Goal: Task Accomplishment & Management: Manage account settings

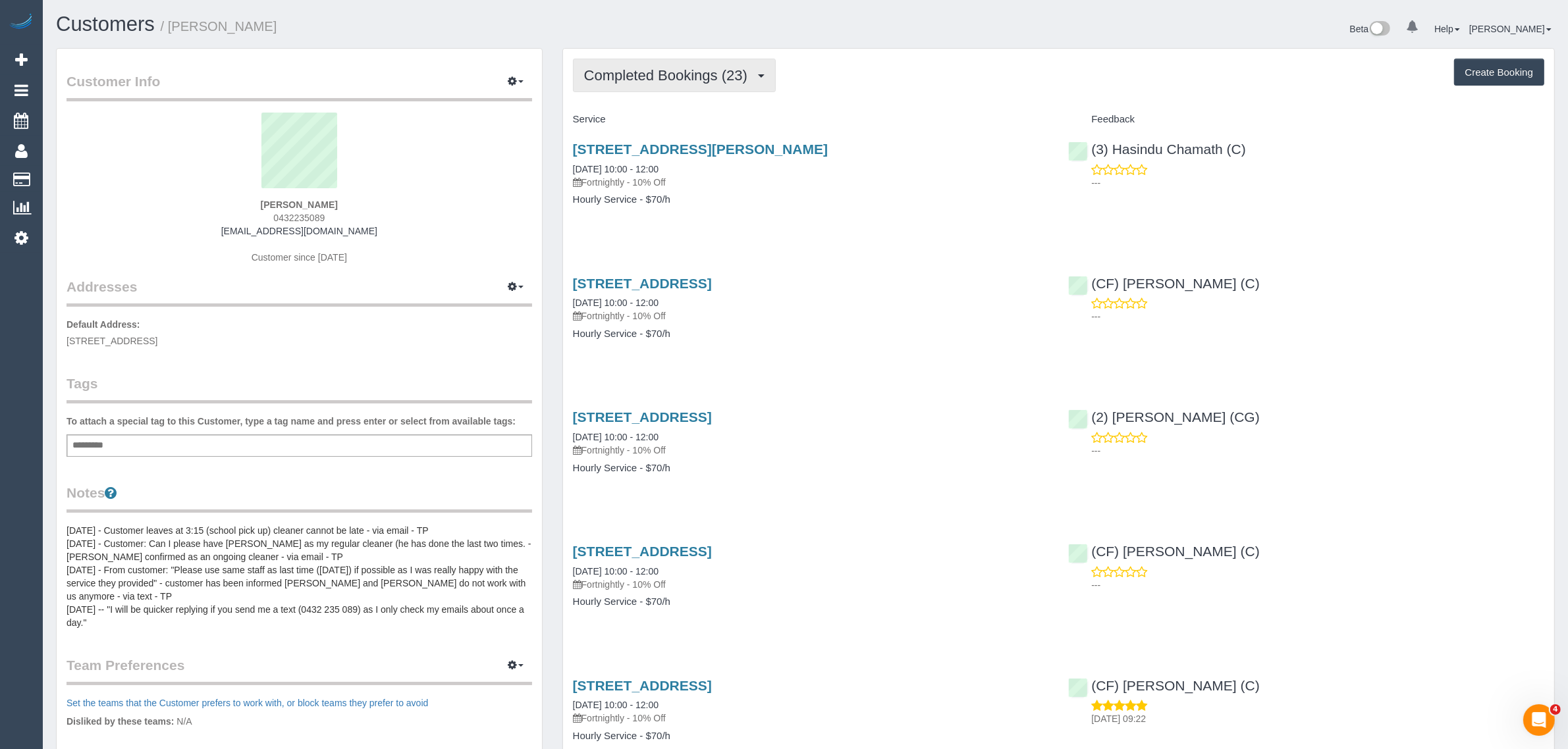
click at [646, 70] on span "Completed Bookings (23)" at bounding box center [668, 75] width 170 height 17
click at [633, 119] on link "Upcoming Bookings (12)" at bounding box center [645, 123] width 142 height 17
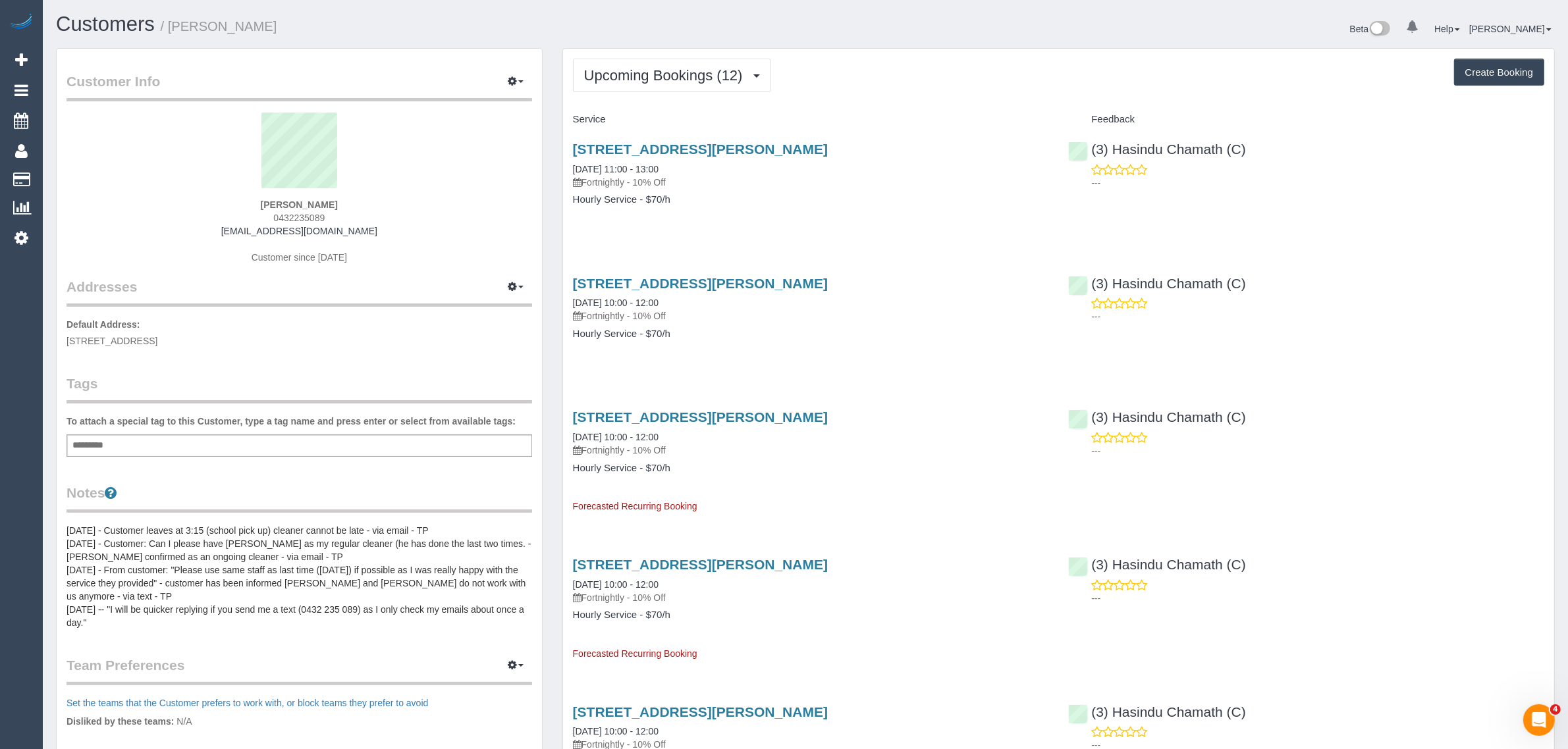
click at [733, 191] on div "52 Hume Street, Greensborough, VIC 3088 29/08/2025 11:00 - 13:00 Fortnightly - …" at bounding box center [811, 181] width 496 height 101
drag, startPoint x: 566, startPoint y: 171, endPoint x: 619, endPoint y: 168, distance: 53.1
click at [619, 168] on div "52 Hume Street, Greensborough, VIC 3088 29/08/2025 11:00 - 13:00 Fortnightly - …" at bounding box center [811, 181] width 496 height 101
copy link "29/08/2025"
click at [711, 202] on h4 "Hourly Service - $70/h" at bounding box center [811, 200] width 476 height 11
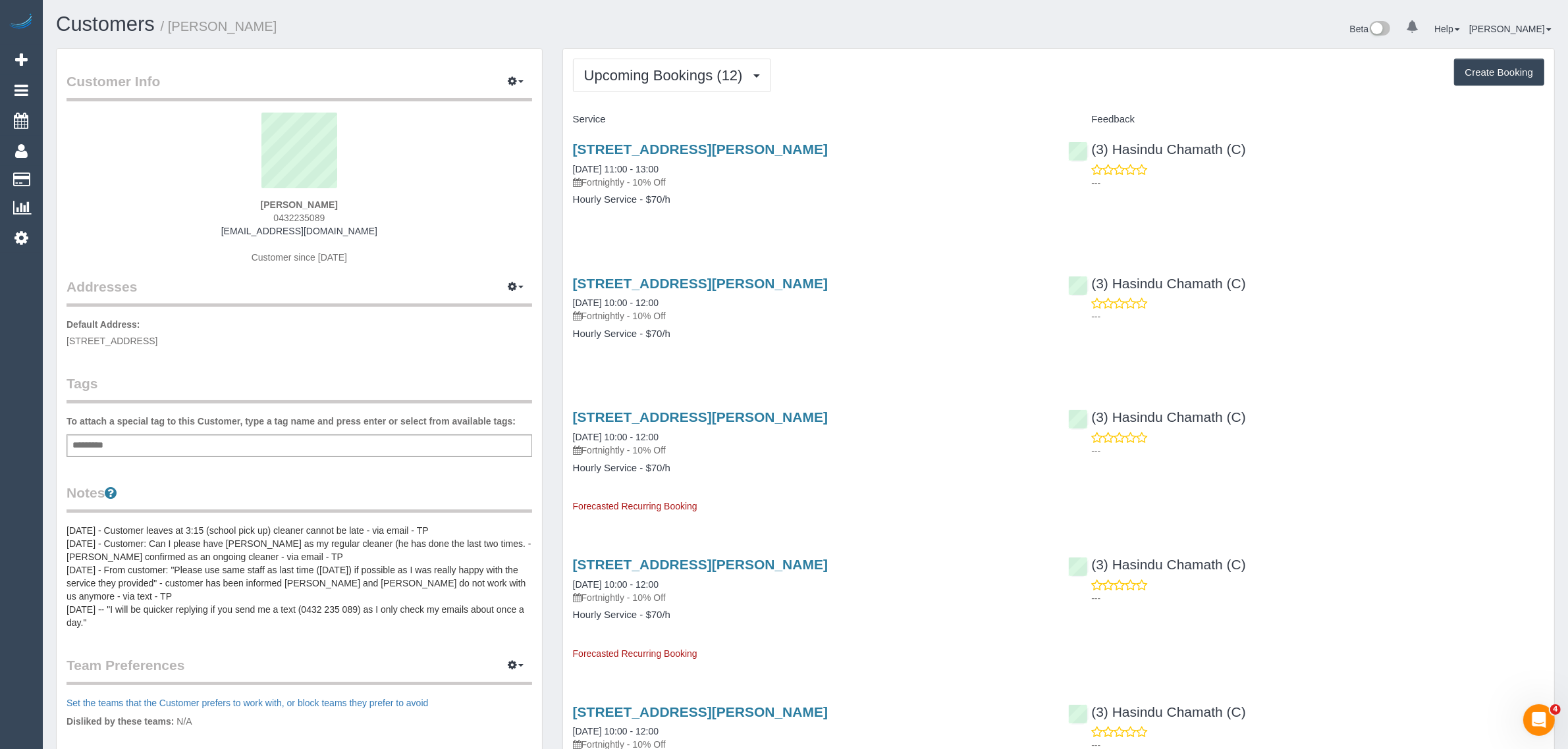
drag, startPoint x: 565, startPoint y: 170, endPoint x: 685, endPoint y: 172, distance: 120.0
click at [685, 172] on div "52 Hume Street, Greensborough, VIC 3088 29/08/2025 11:00 - 13:00 Fortnightly - …" at bounding box center [811, 181] width 496 height 101
copy link "29/08/2025 11:00 - 13:00"
click at [676, 363] on div "52 Hume Street, Greensborough, VIC 3088 12/09/2025 10:00 - 12:00 Fortnightly - …" at bounding box center [811, 316] width 496 height 101
drag, startPoint x: 568, startPoint y: 298, endPoint x: 676, endPoint y: 305, distance: 108.2
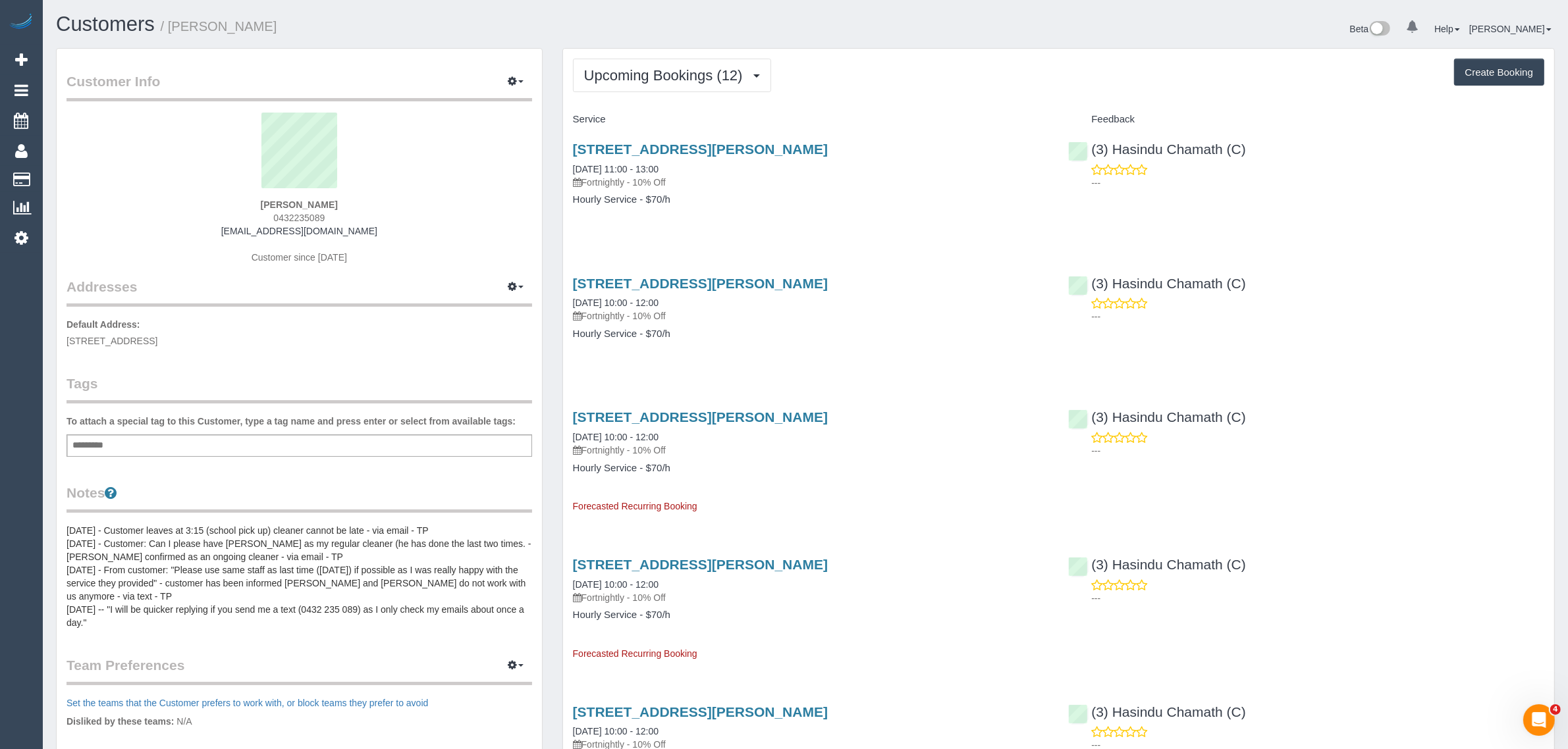
click at [676, 305] on div "52 Hume Street, Greensborough, VIC 3088 12/09/2025 10:00 - 12:00 Fortnightly - …" at bounding box center [811, 316] width 496 height 101
copy link "12/09/2025 10:00 - 12:00"
click at [90, 170] on link "Customers" at bounding box center [125, 180] width 165 height 26
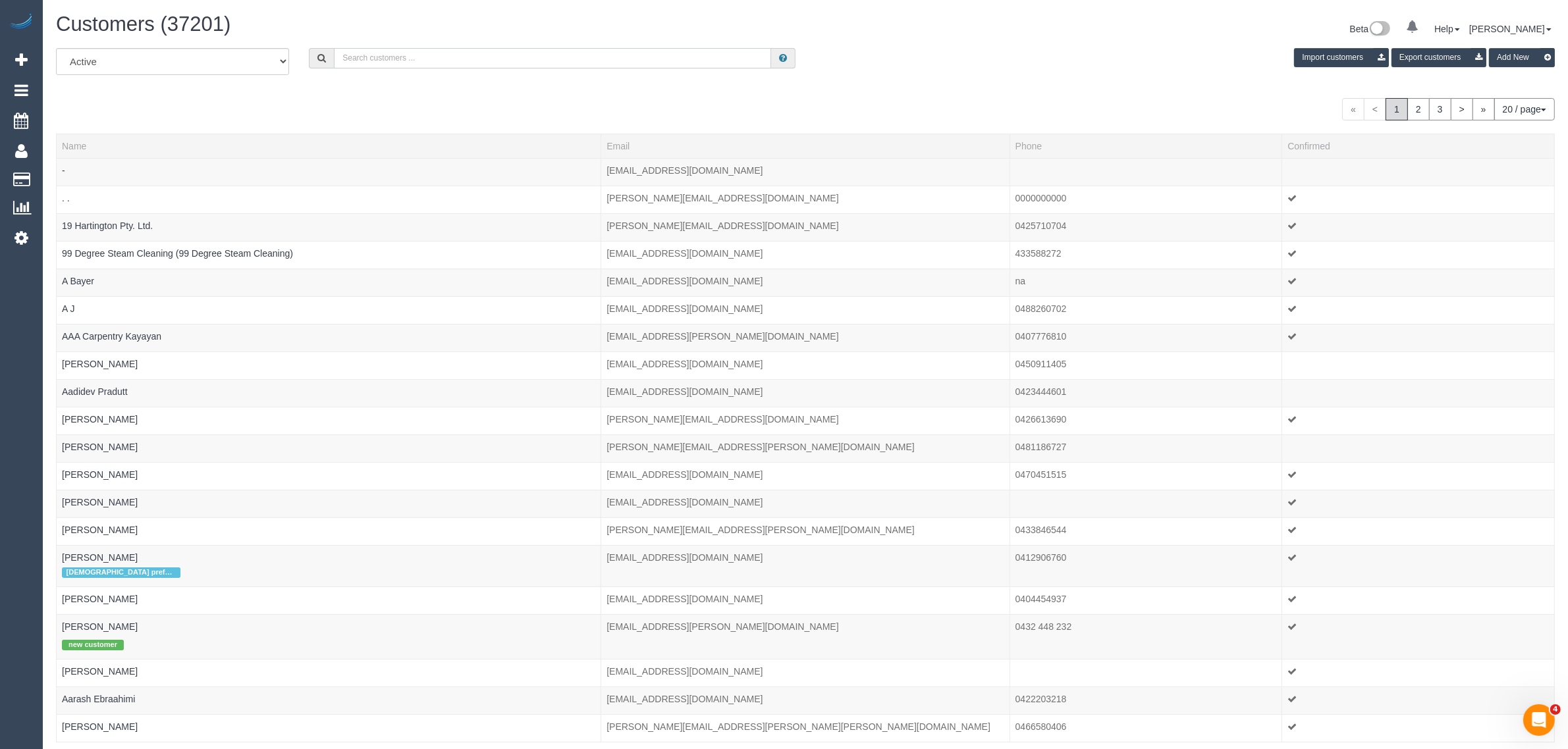
click at [449, 61] on input "text" at bounding box center [552, 59] width 437 height 21
paste input "+61420538842"
drag, startPoint x: 357, startPoint y: 57, endPoint x: 336, endPoint y: 54, distance: 21.2
click at [340, 56] on input "+61420538842" at bounding box center [552, 59] width 437 height 21
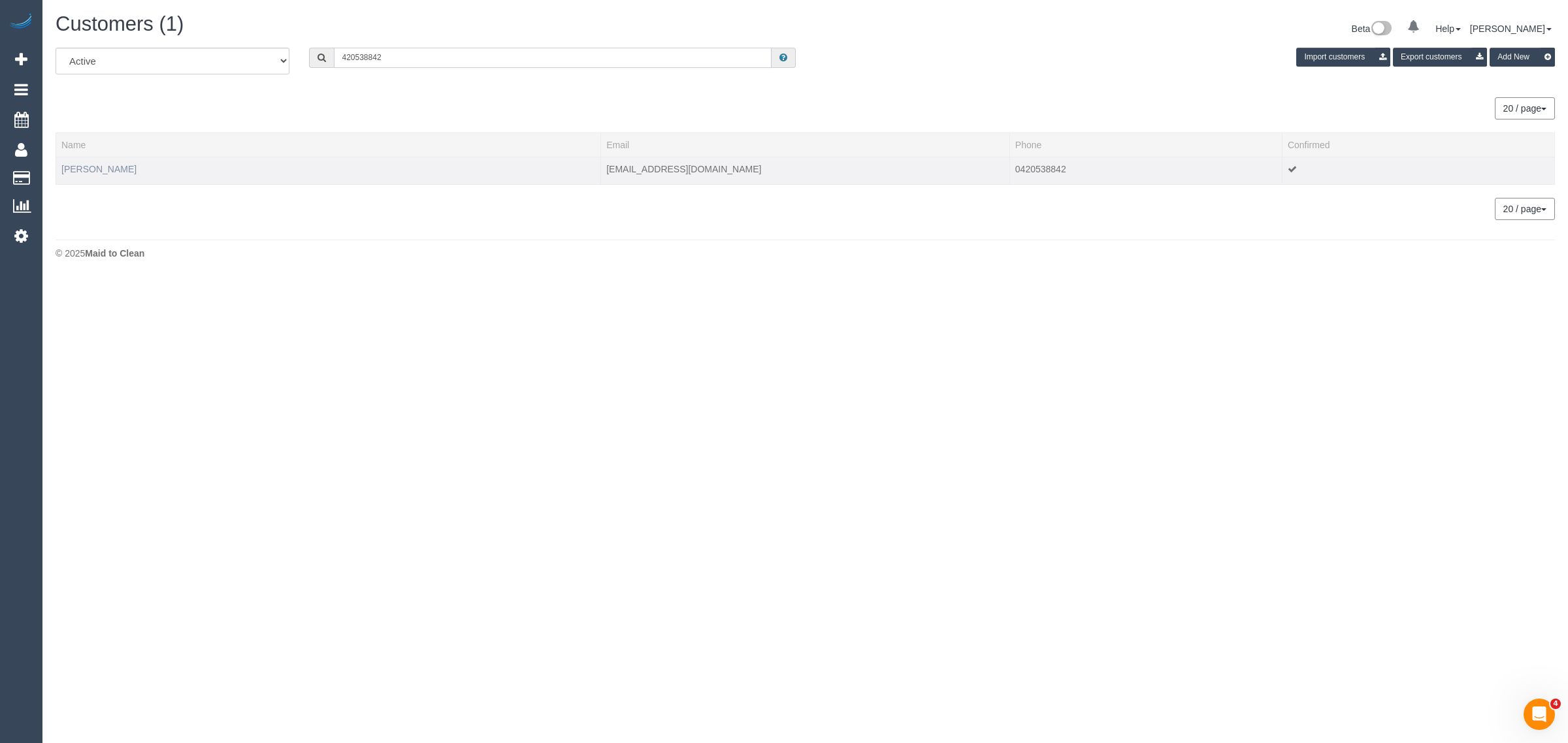
type input "420538842"
click at [86, 166] on link "chaarvi mathur" at bounding box center [99, 169] width 75 height 10
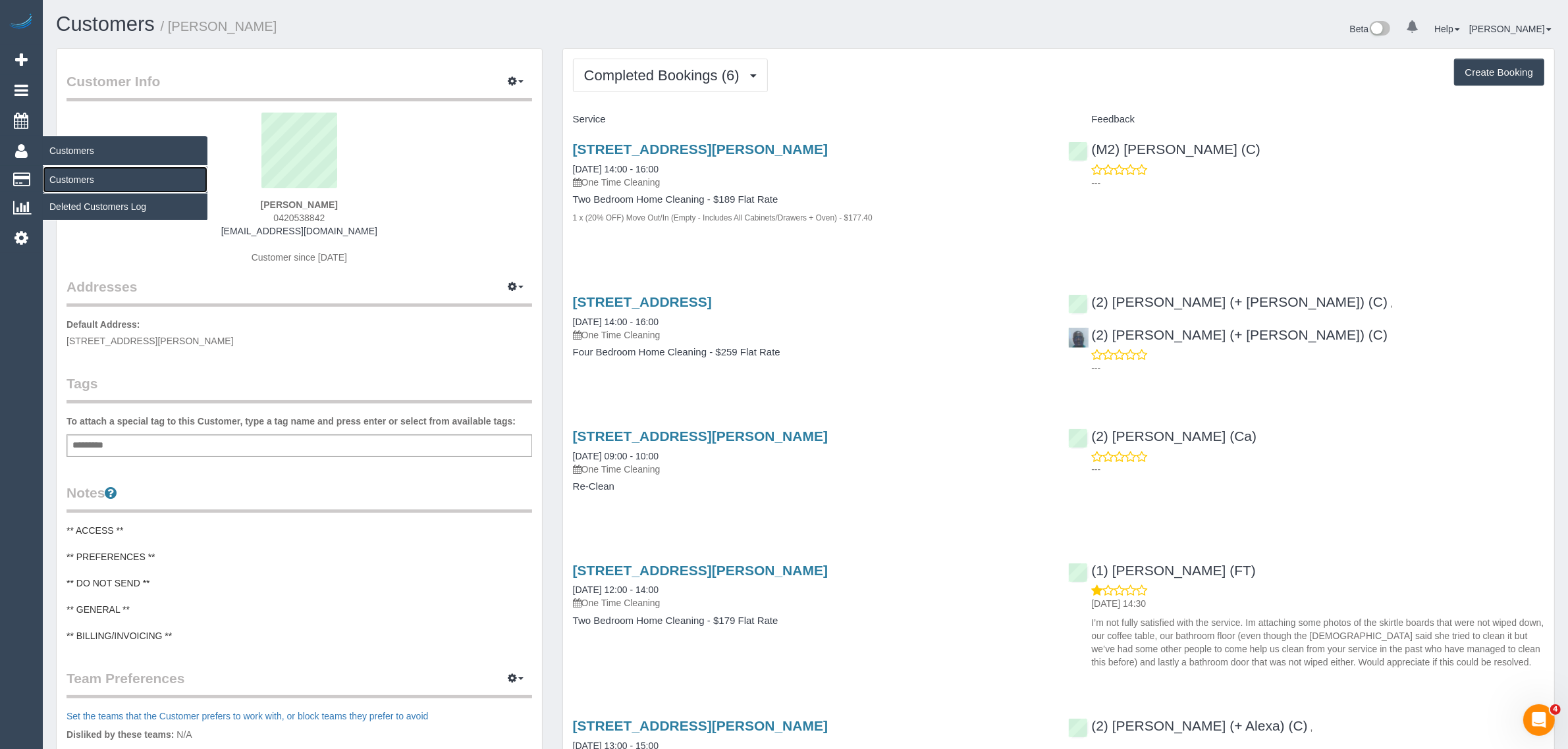
click at [81, 172] on link "Customers" at bounding box center [125, 180] width 165 height 26
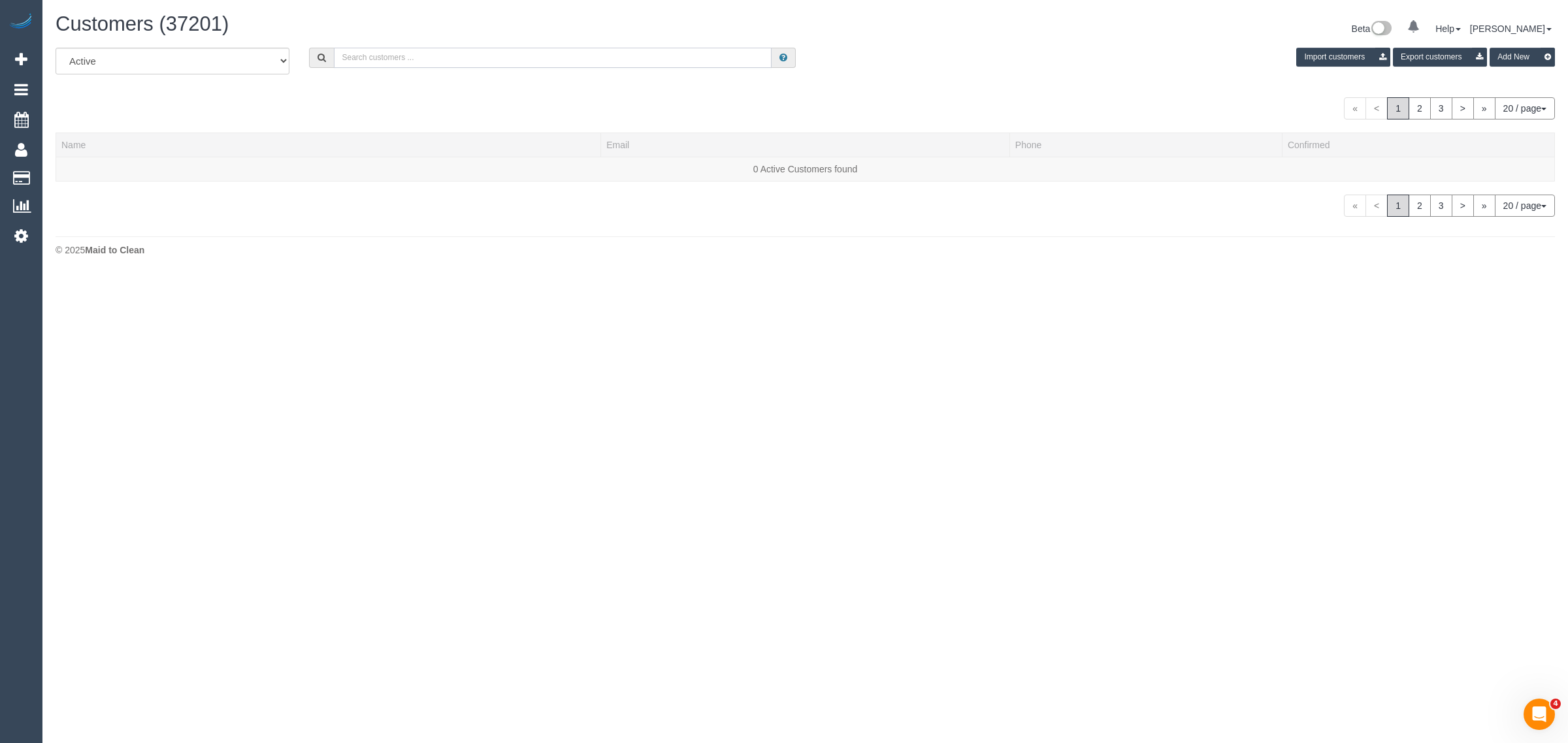
click at [392, 51] on input "text" at bounding box center [552, 58] width 438 height 20
paste input "Danielle Jacobson"
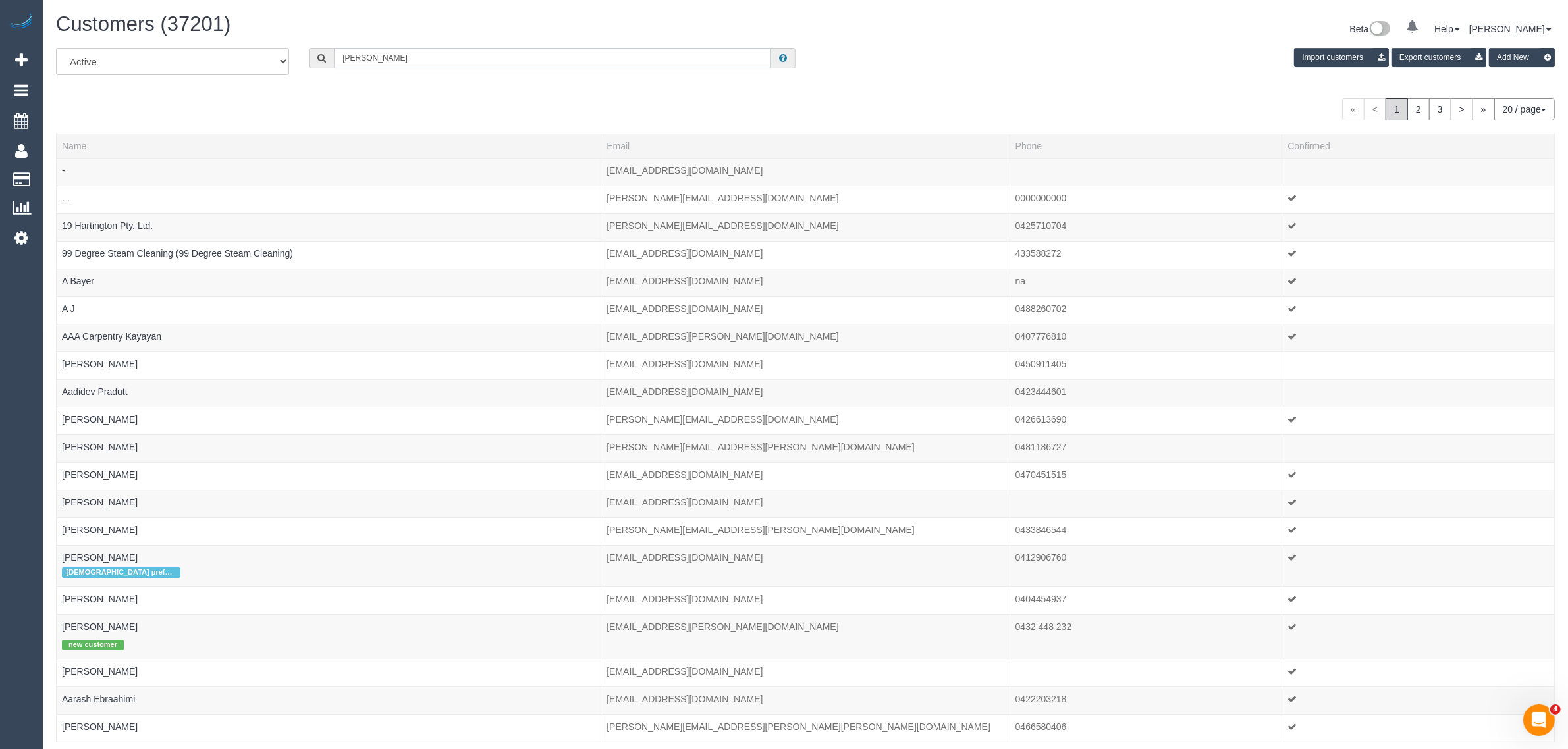
type input "Danielle Jacobson"
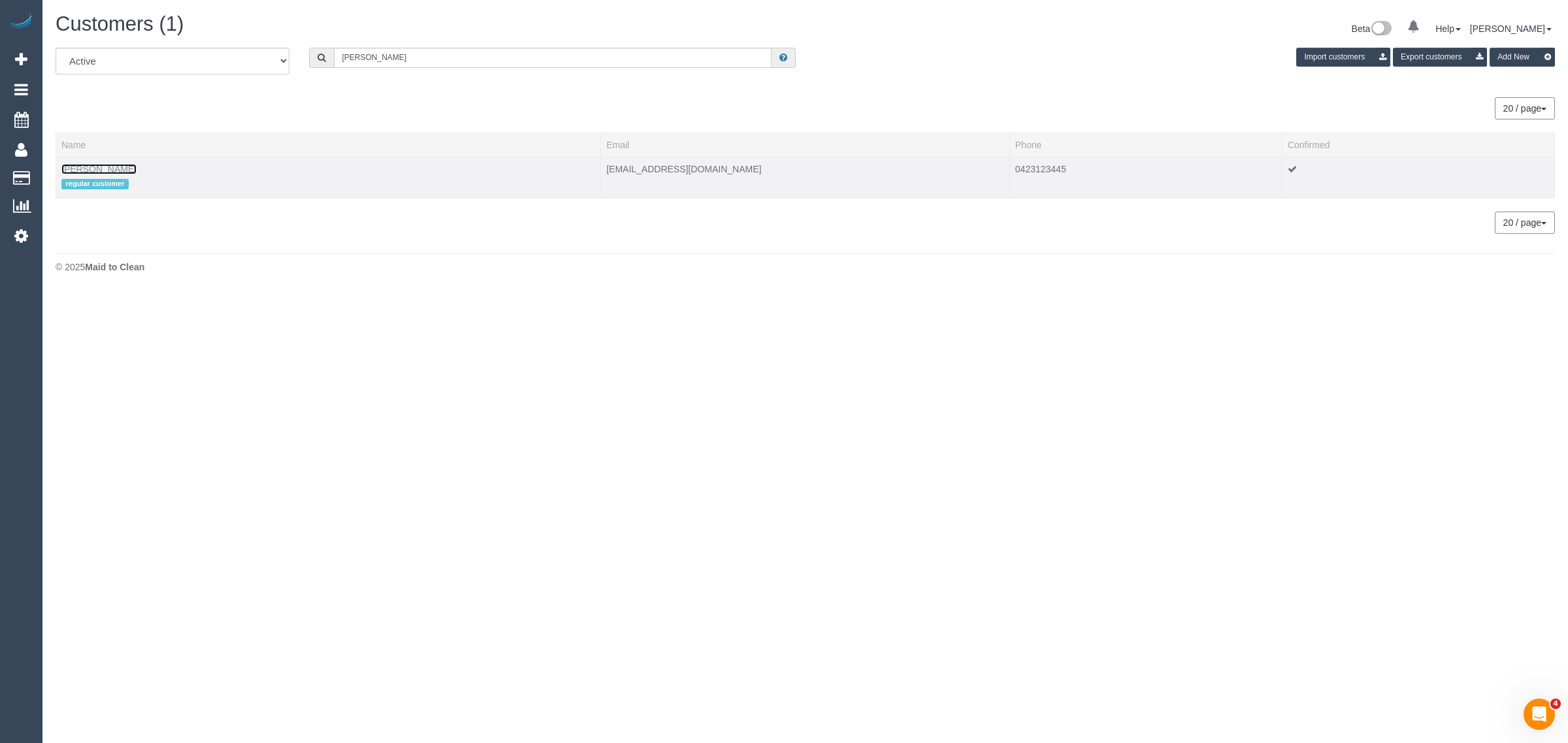
click at [115, 165] on link "Danielle Jacobson" at bounding box center [99, 169] width 75 height 10
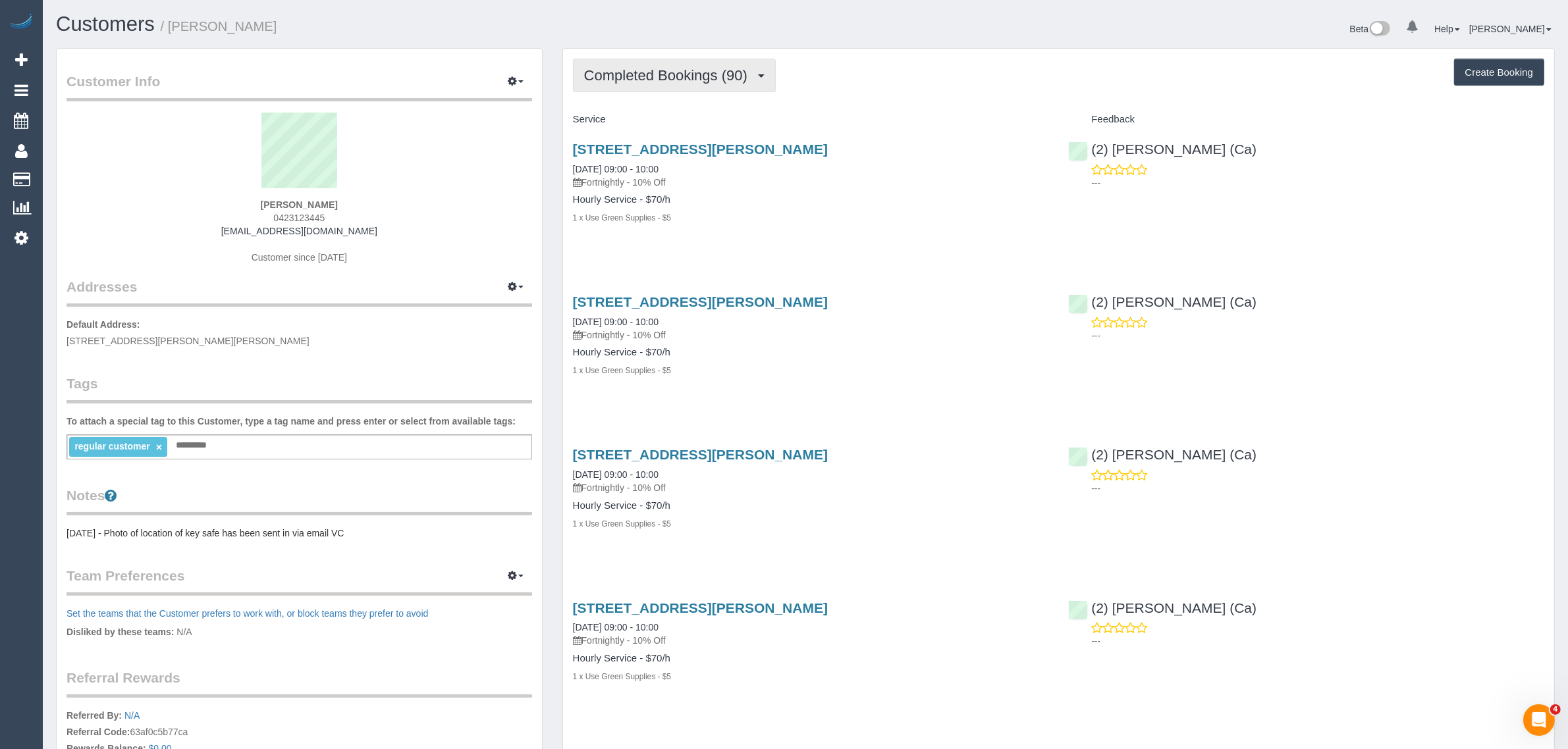
click at [666, 83] on button "Completed Bookings (90)" at bounding box center [674, 75] width 203 height 33
click at [649, 127] on link "Upcoming Bookings (11)" at bounding box center [645, 123] width 142 height 17
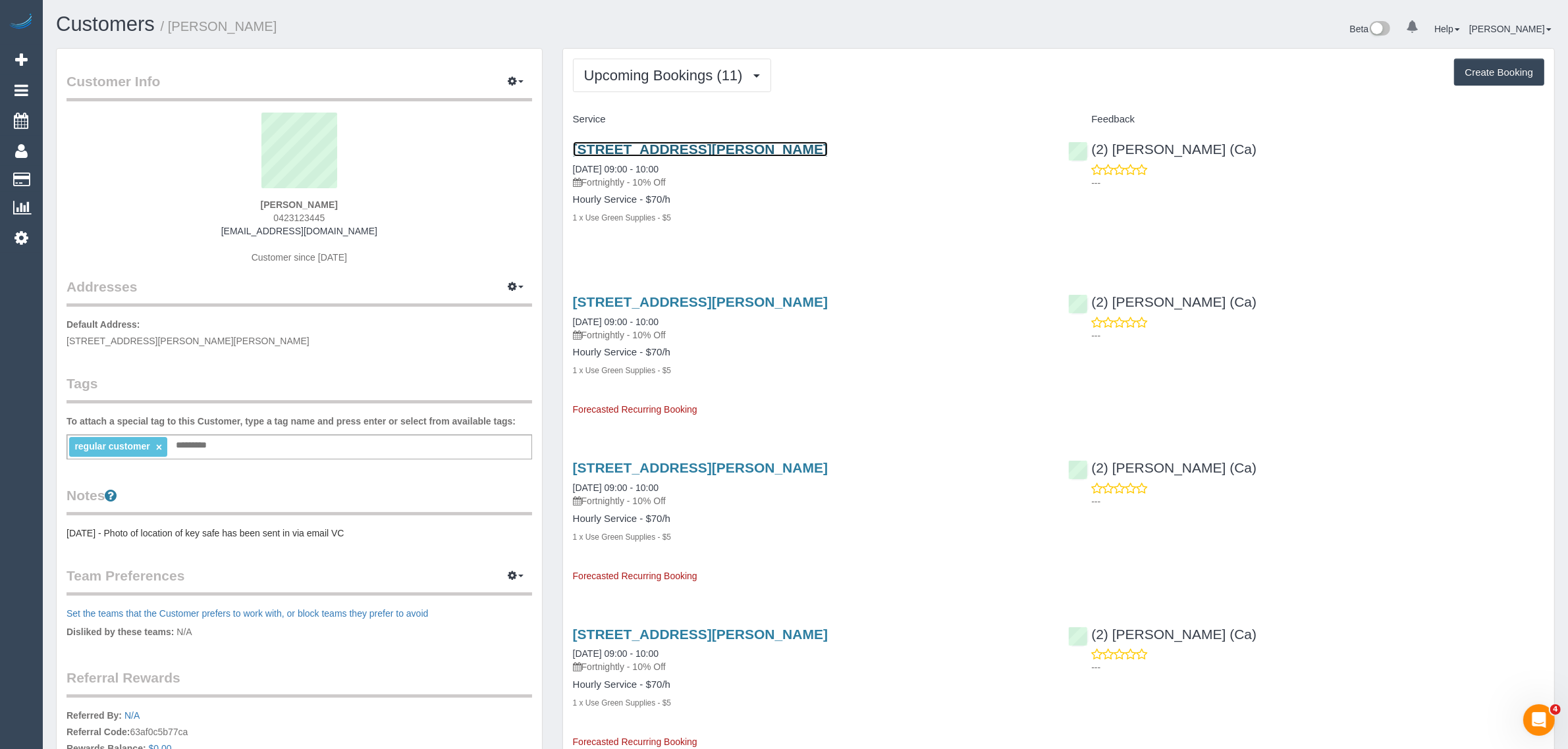
click at [609, 142] on link "1/70 Harold Street, Thornbury, VIC 3071" at bounding box center [700, 149] width 255 height 15
drag, startPoint x: 568, startPoint y: 168, endPoint x: 619, endPoint y: 168, distance: 51.0
click at [619, 168] on div "1/70 Harold Street, Thornbury, VIC 3071 28/08/2025 09:00 - 10:00 Fortnightly - …" at bounding box center [811, 190] width 496 height 119
copy link "28/08/2025"
drag, startPoint x: 565, startPoint y: 314, endPoint x: 616, endPoint y: 317, distance: 51.1
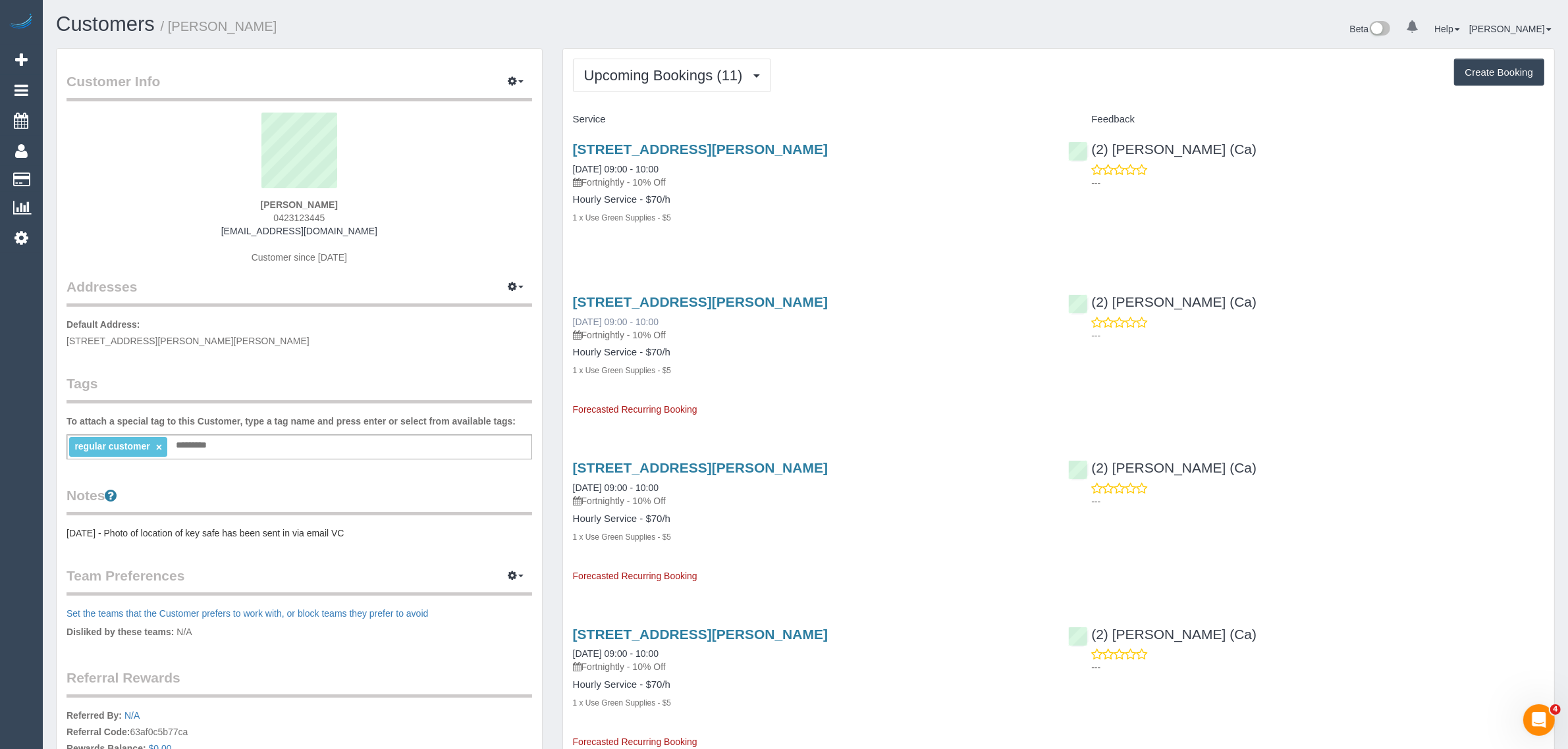
click at [616, 317] on div "1/70 Harold Street, Thornbury, VIC 3071 11/09/2025 09:00 - 10:00 Fortnightly - …" at bounding box center [811, 350] width 496 height 133
copy link "11/09/2025"
click at [685, 82] on button "Upcoming Bookings (11)" at bounding box center [672, 75] width 199 height 33
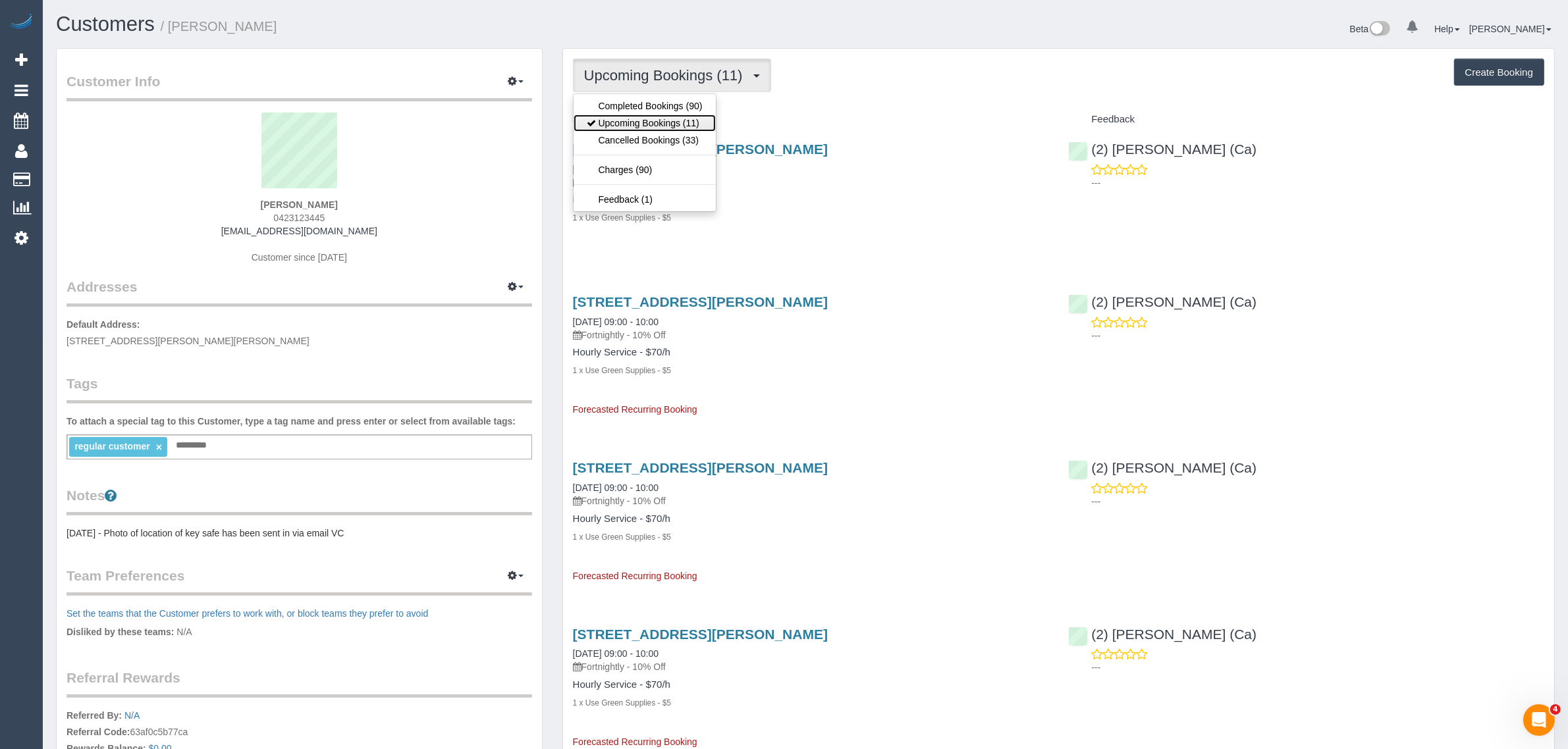
click at [662, 119] on link "Upcoming Bookings (11)" at bounding box center [645, 123] width 142 height 17
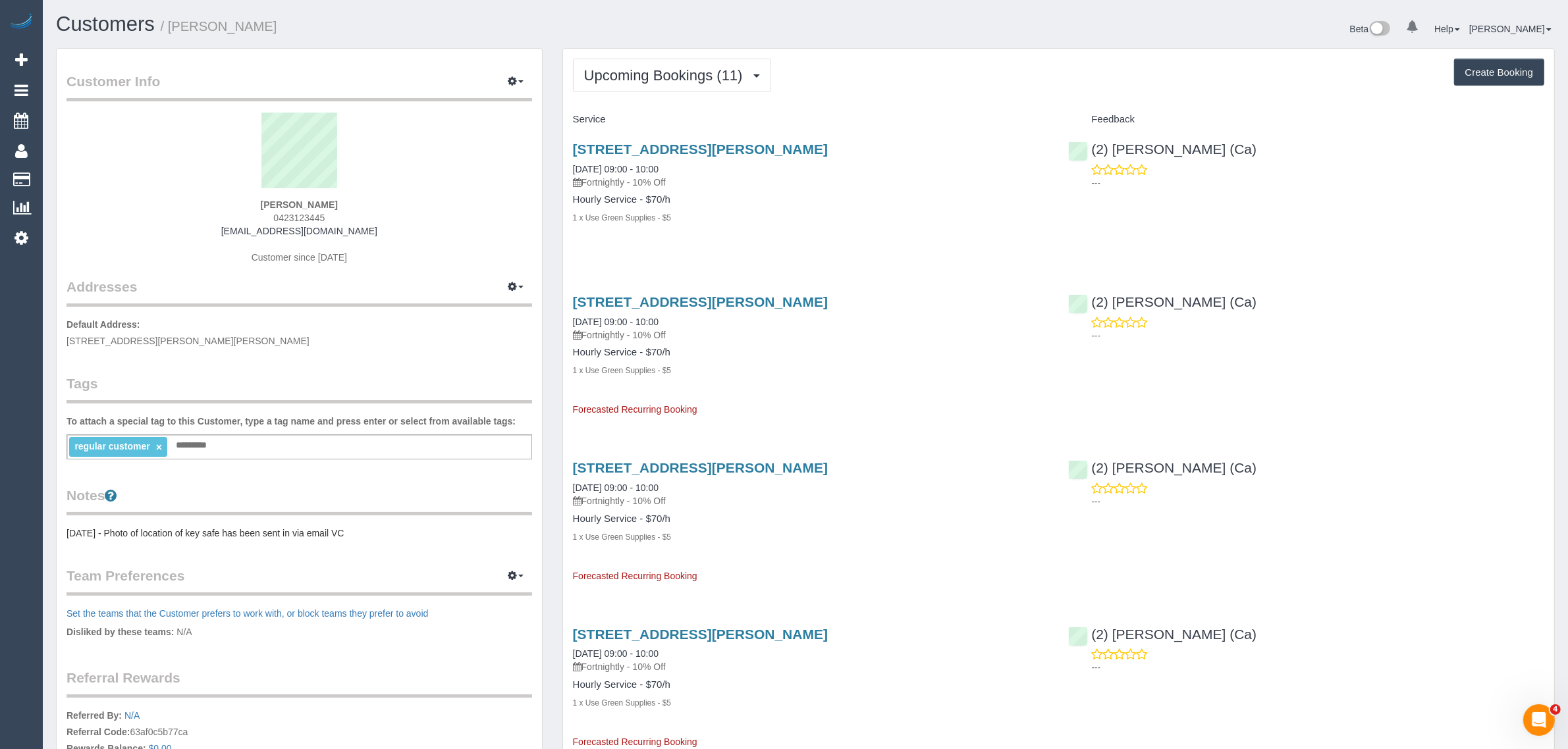
drag, startPoint x: 690, startPoint y: 171, endPoint x: 568, endPoint y: 170, distance: 122.0
click at [568, 170] on div "1/70 Harold Street, Thornbury, VIC 3071 11/09/2025 09:00 - 10:00 Fortnightly - …" at bounding box center [811, 190] width 496 height 119
copy link "11/09/2025 09:00 - 10:00"
drag, startPoint x: 81, startPoint y: 180, endPoint x: 89, endPoint y: 170, distance: 12.8
click at [82, 180] on link "Customers" at bounding box center [125, 180] width 165 height 26
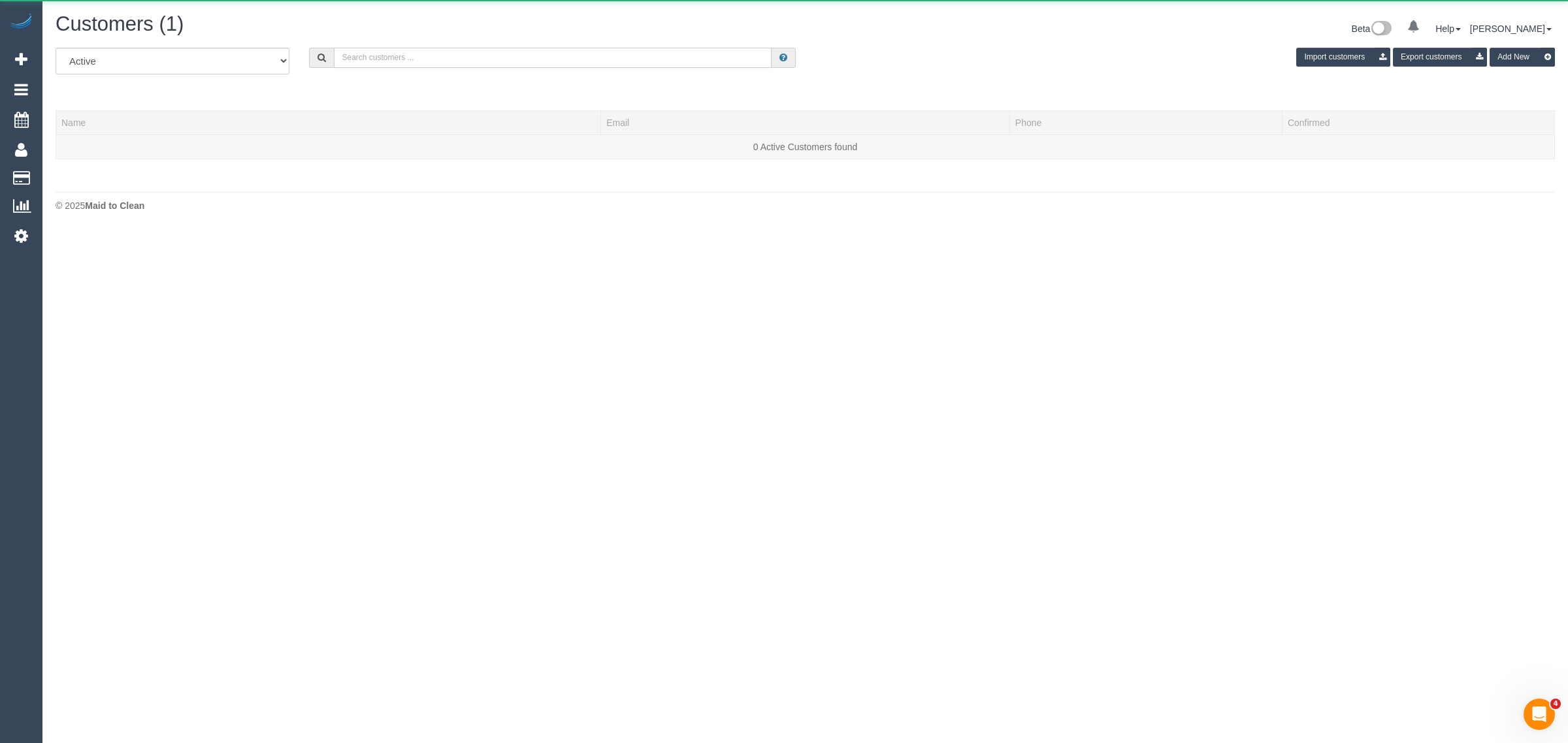
click at [454, 51] on input "text" at bounding box center [552, 58] width 438 height 20
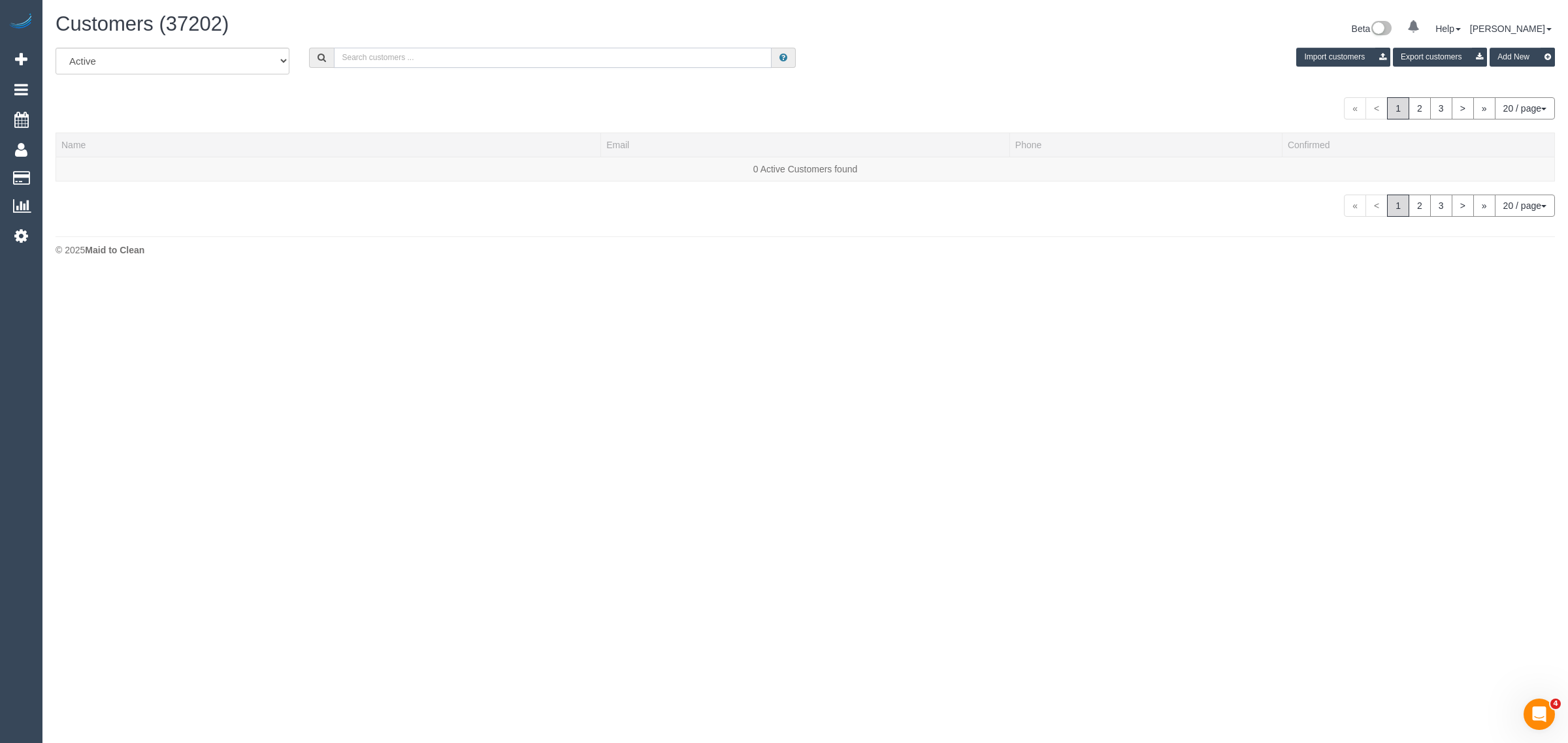
paste input "Hasindu Chamath (C) - MTC Cleaner"
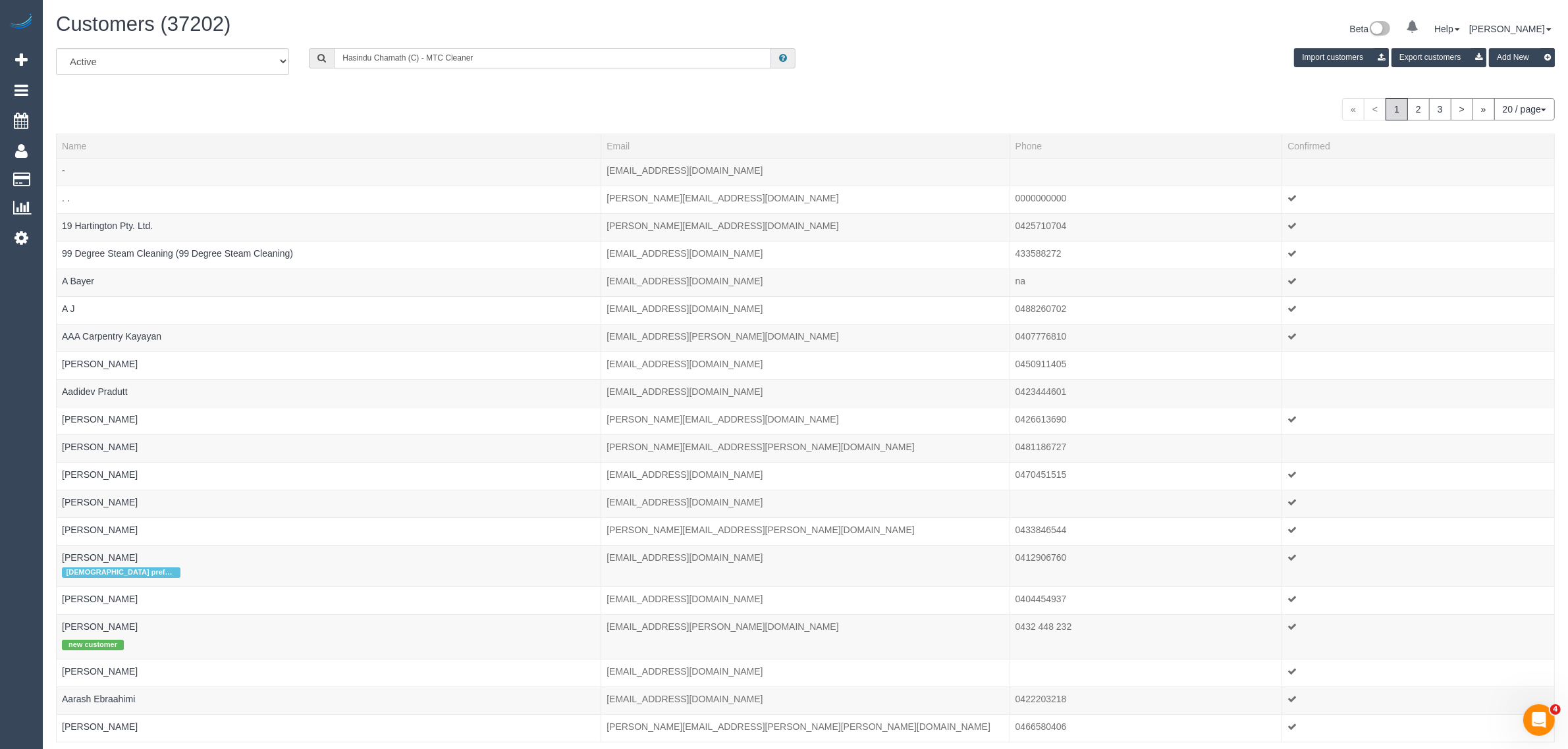
type input "Hasindu Chamath (C) - MTC Cleaner"
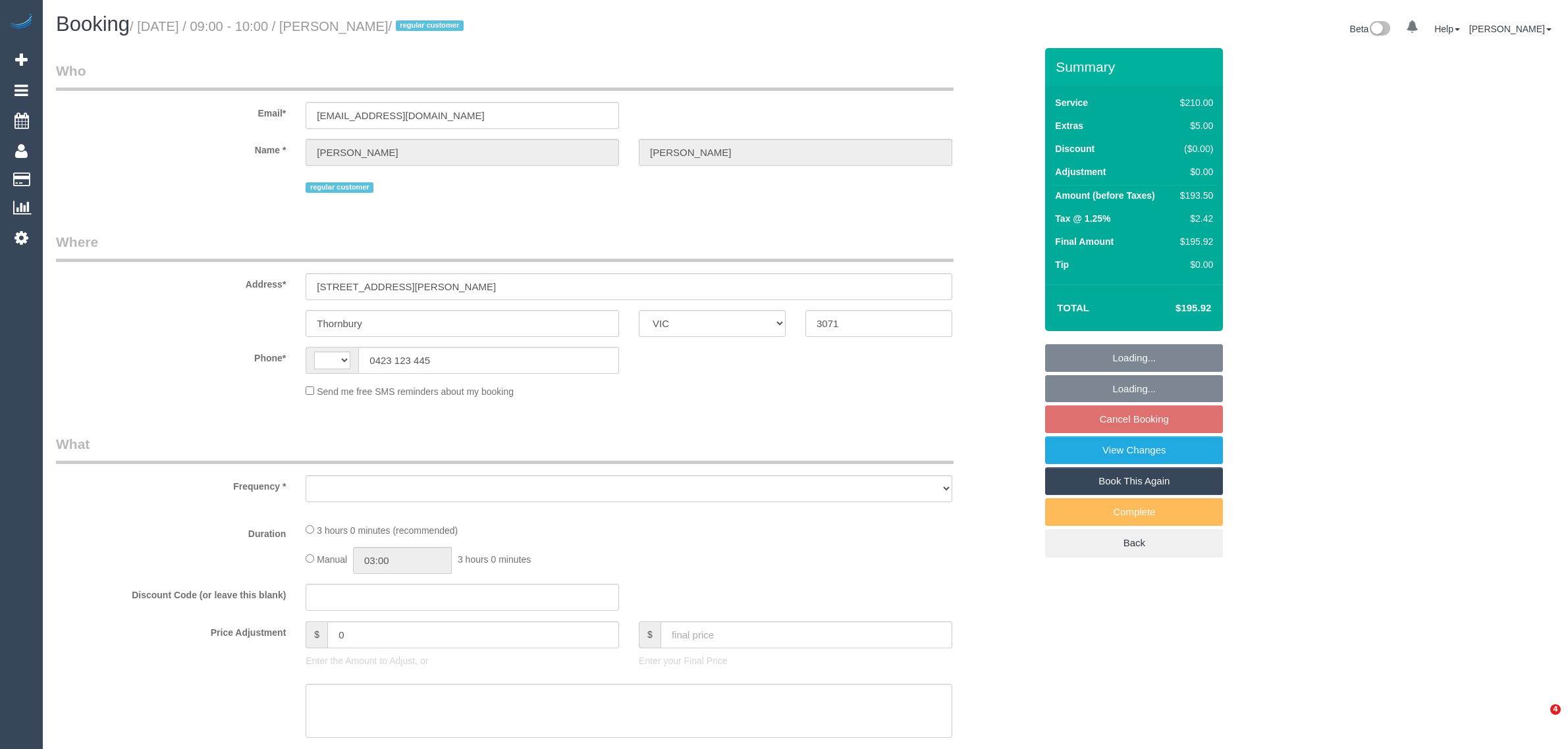
select select "VIC"
select select "180"
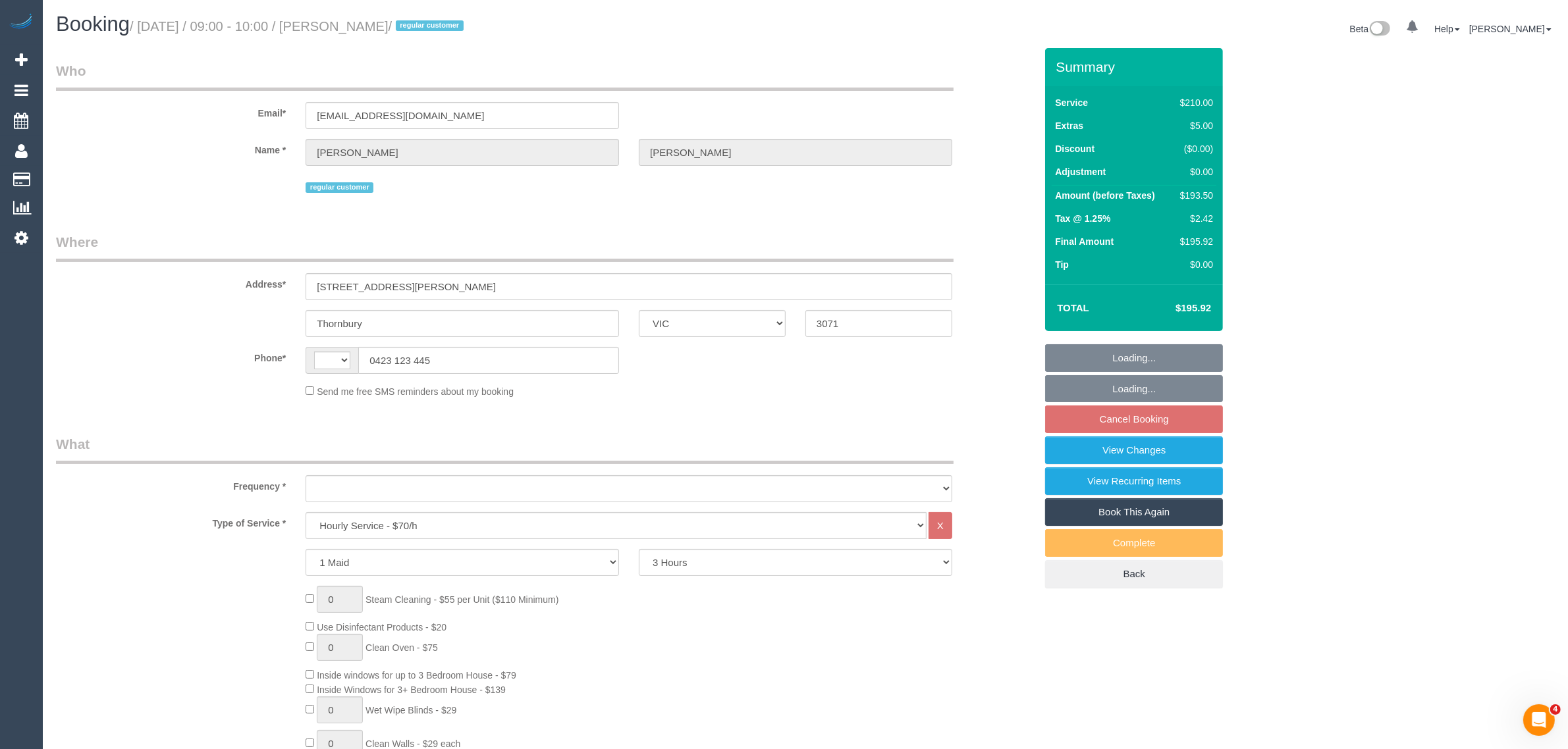
select select "string:AU"
select select "object:703"
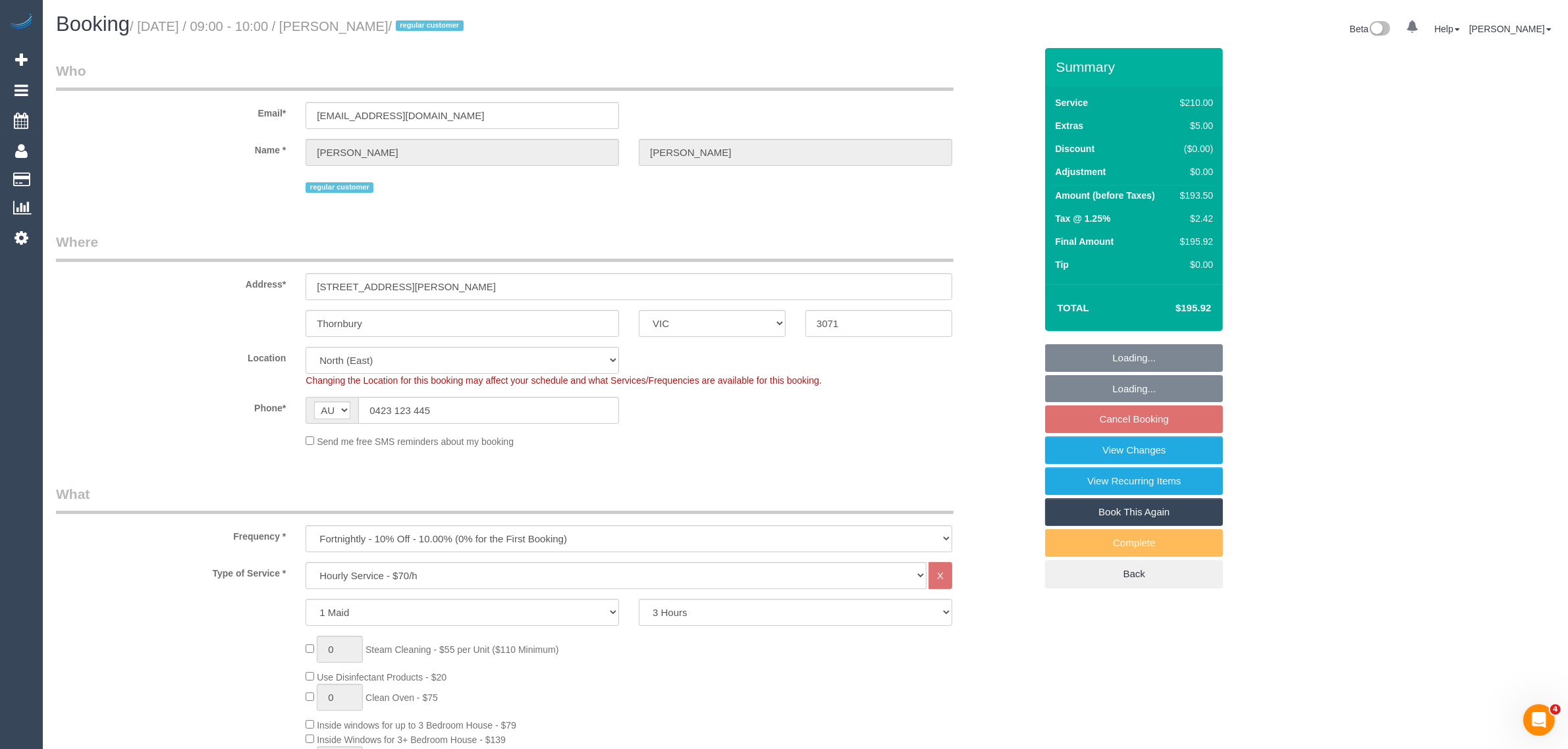
select select "string:stripe-pm_1IGCqv2GScqysDRVXT92QBnK"
select select "number:27"
select select "number:14"
select select "number:19"
select select "number:22"
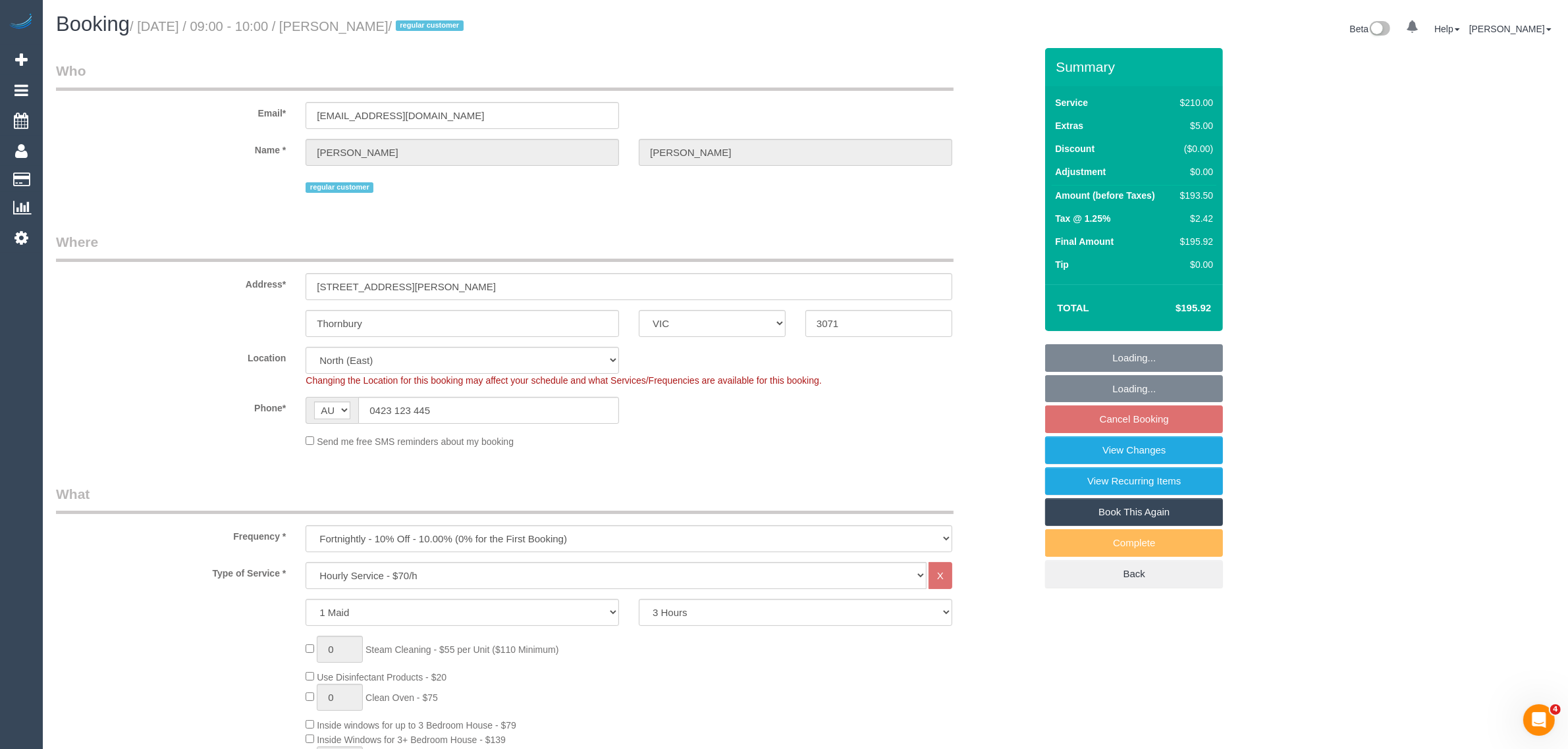
select select "number:12"
select select "object:1474"
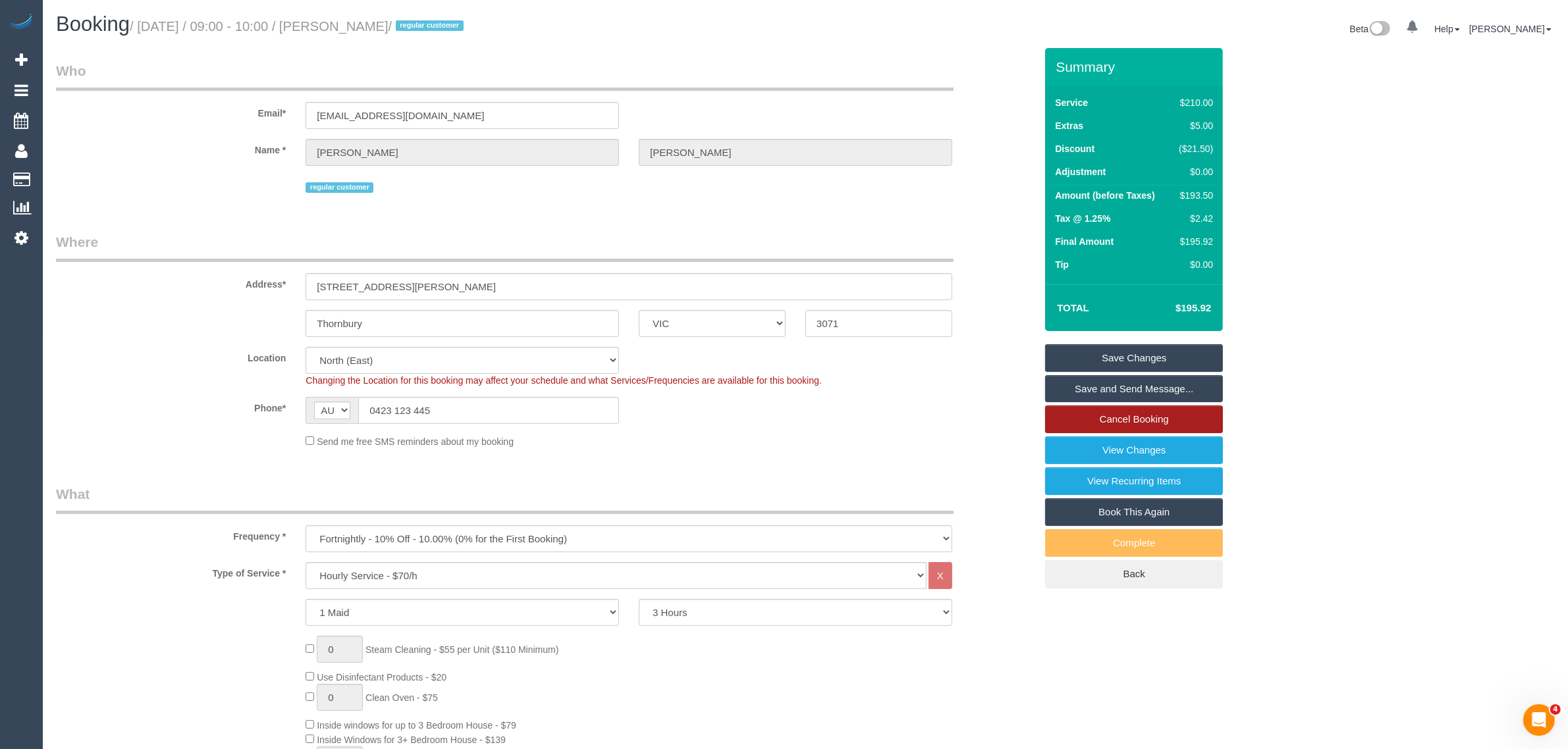
click at [1090, 410] on link "Cancel Booking" at bounding box center [1134, 419] width 178 height 28
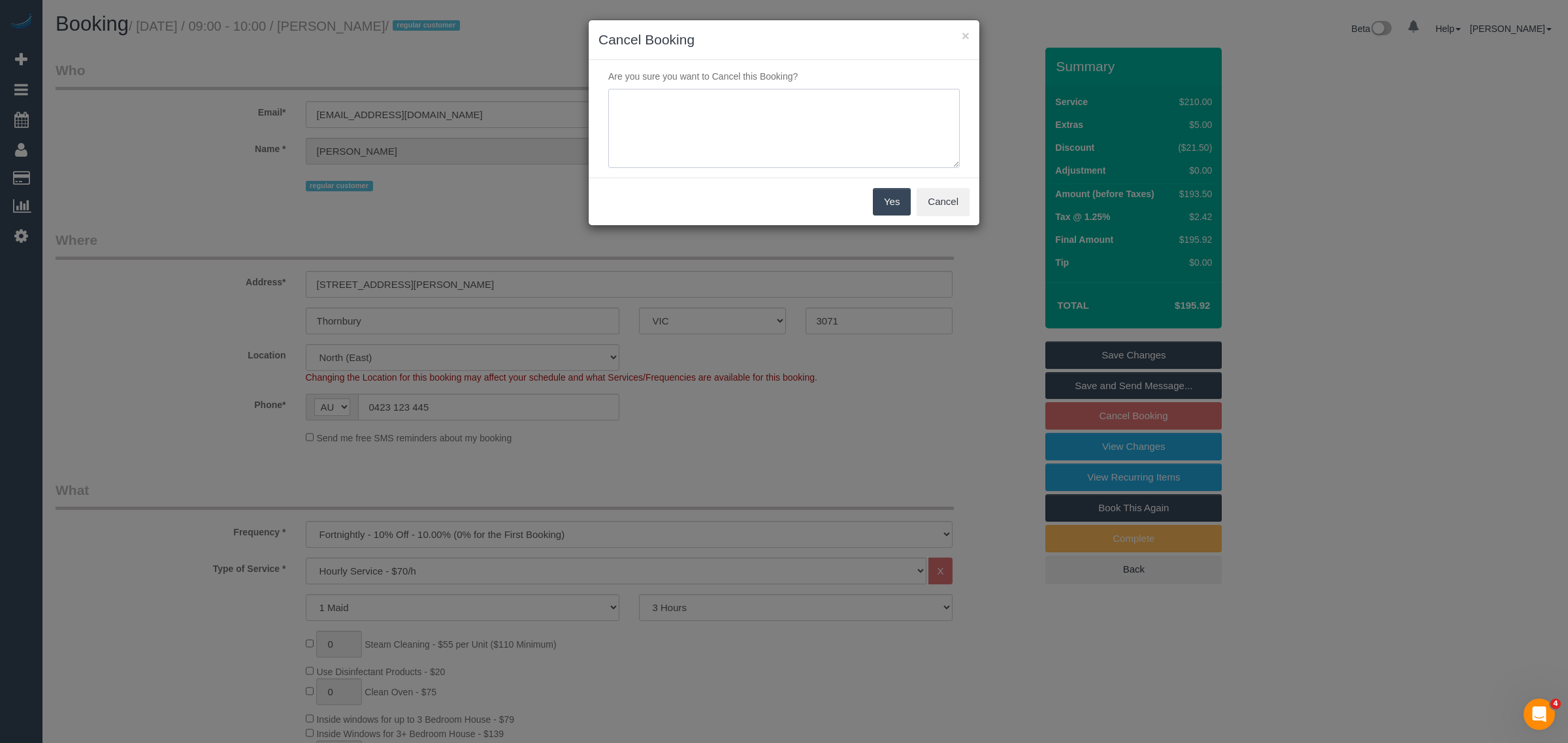
click at [749, 133] on textarea at bounding box center [784, 129] width 352 height 80
type textarea "Customer wants to skip booking. Painting ongoing via txt - KA"
click at [899, 207] on button "Yes" at bounding box center [892, 202] width 38 height 27
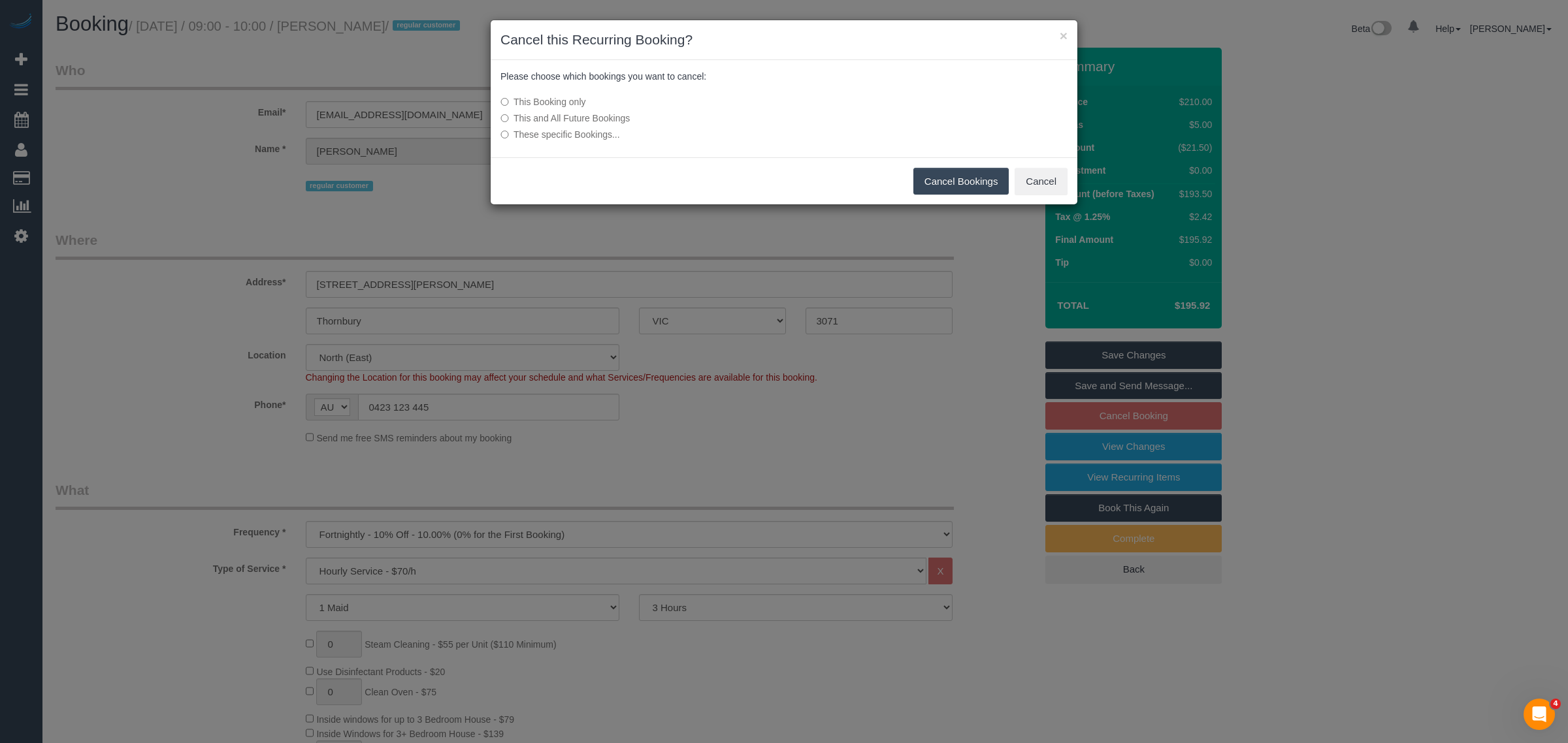
click at [936, 183] on button "Cancel Bookings" at bounding box center [961, 181] width 96 height 27
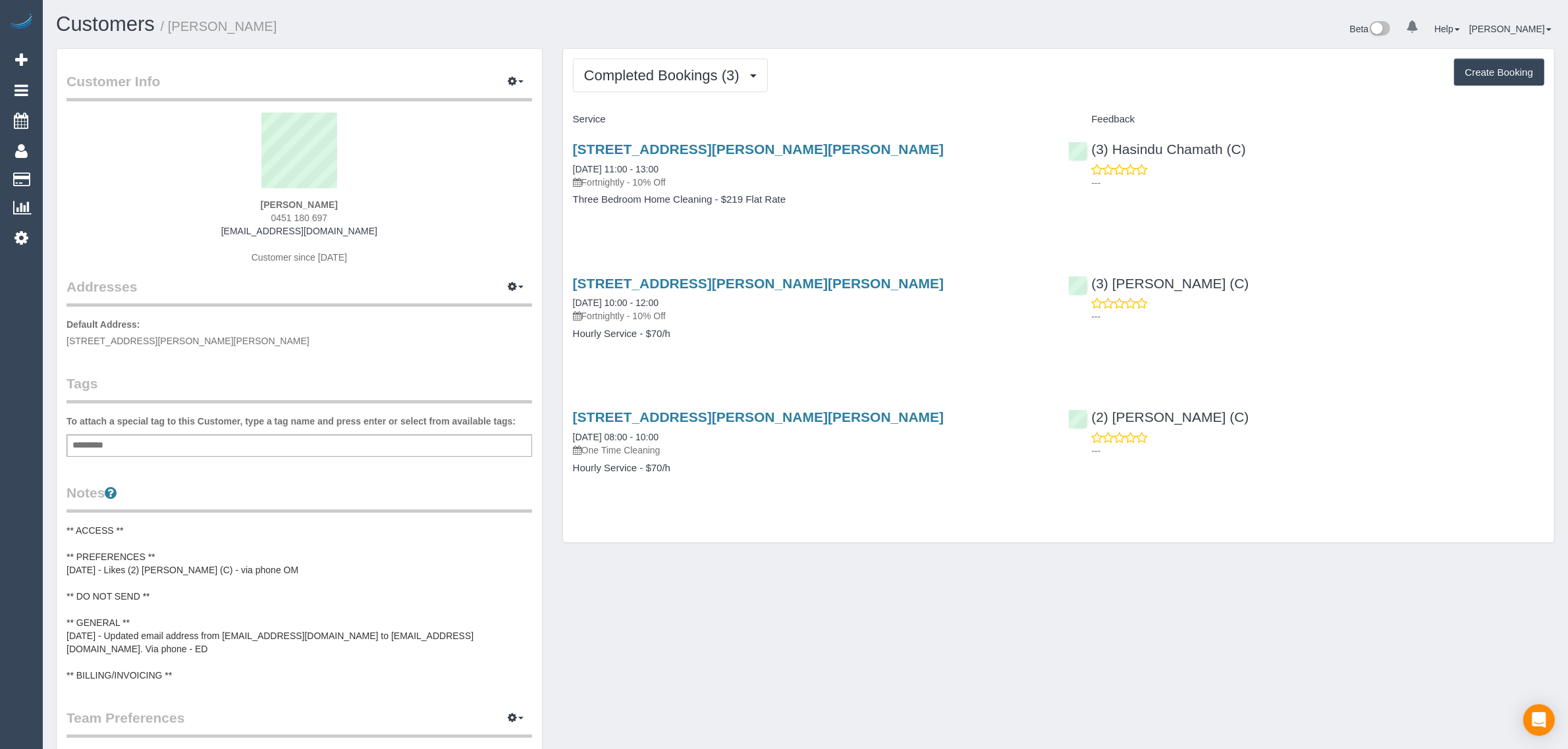
drag, startPoint x: 680, startPoint y: 165, endPoint x: 570, endPoint y: 162, distance: 110.0
click at [570, 162] on div "23 Sutherland Street, Hadfield, VIC 3046 14/08/2025 11:00 - 13:00 Fortnightly -…" at bounding box center [811, 181] width 496 height 101
copy link "14/08/2025 11:00 - 13:00"
click at [985, 261] on div "Service Feedback 23 Sutherland Street, Hadfield, VIC 3046 14/08/2025 11:00 - 13…" at bounding box center [1059, 304] width 971 height 391
drag, startPoint x: 1286, startPoint y: 153, endPoint x: 1089, endPoint y: 143, distance: 197.3
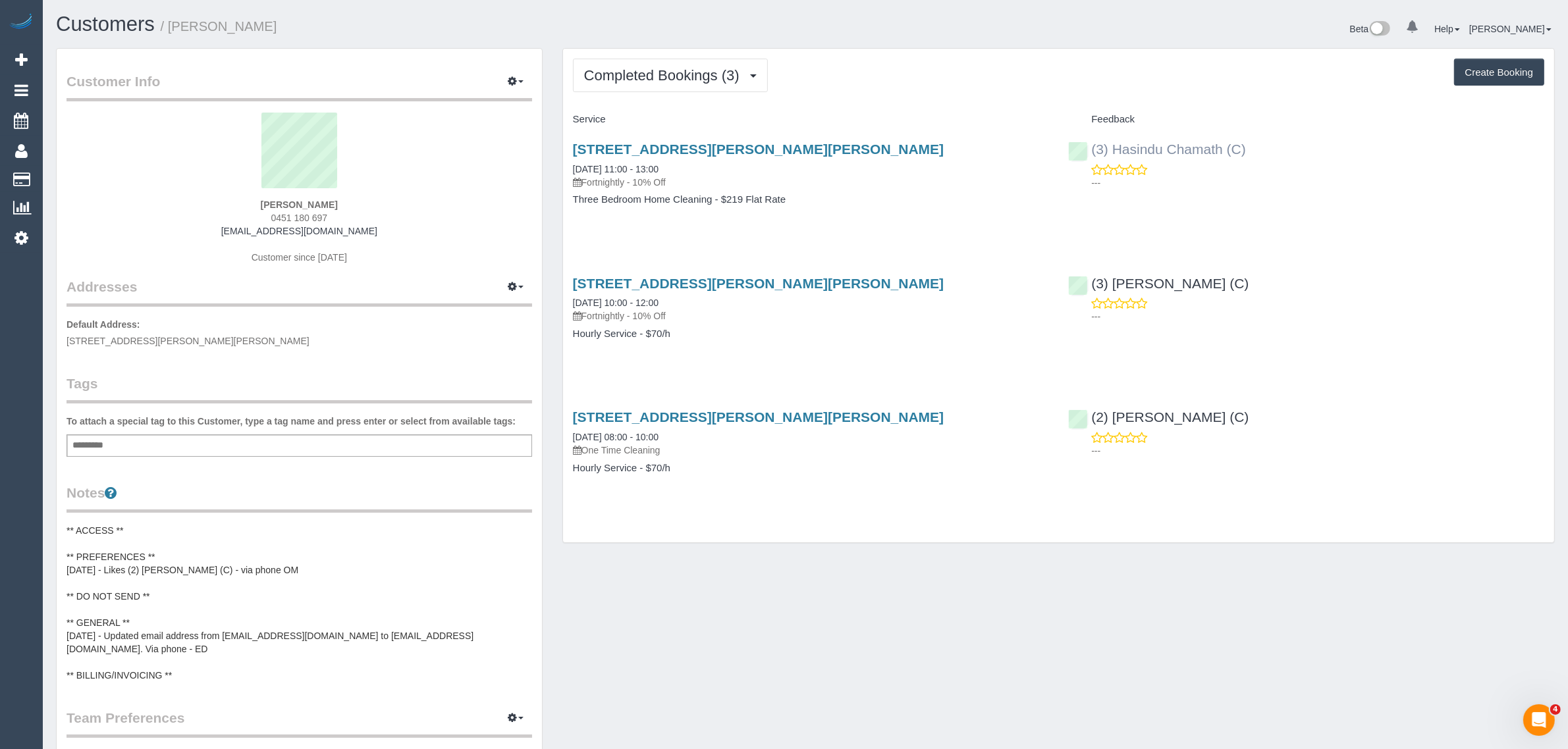
click at [1089, 143] on div "(3) Hasindu Chamath (C) ---" at bounding box center [1306, 163] width 496 height 65
copy link "(3) Hasindu Chamath (C)"
drag, startPoint x: 344, startPoint y: 202, endPoint x: 267, endPoint y: 193, distance: 77.5
click at [267, 193] on div "Nicola Martin 0451 180 697 nicolajustin44@gmail.com Customer since 2025" at bounding box center [299, 195] width 465 height 165
copy div "Nicola Martin"
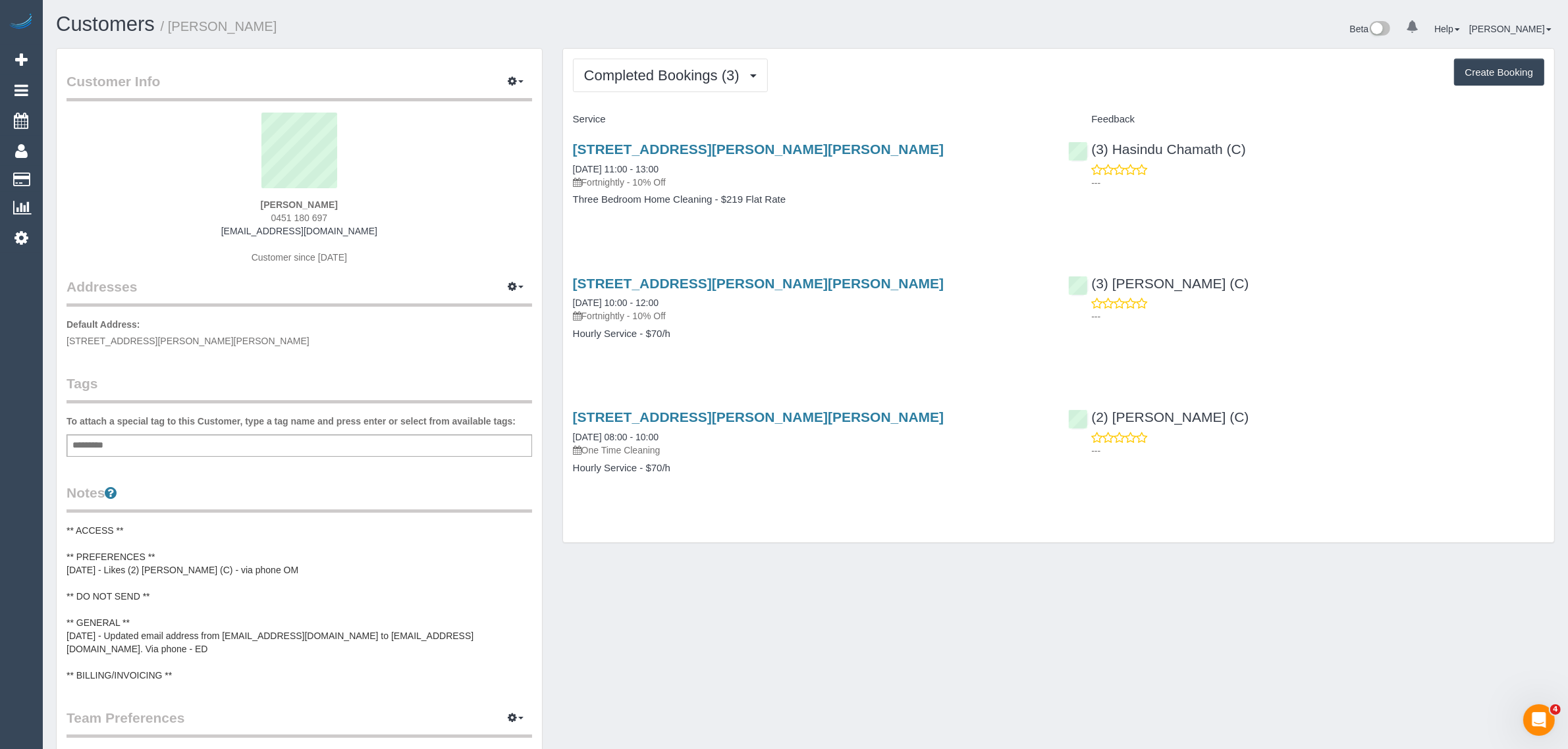
click at [312, 213] on span "0451 180 697" at bounding box center [300, 218] width 57 height 10
copy div "0451 180 697"
